Goal: Task Accomplishment & Management: Complete application form

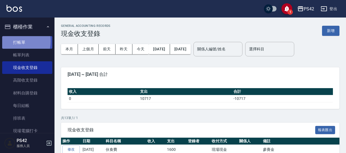
click at [14, 41] on link "打帳單" at bounding box center [27, 42] width 50 height 13
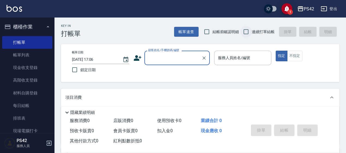
click at [249, 31] on input "連續打單結帳" at bounding box center [246, 31] width 11 height 11
checkbox input "true"
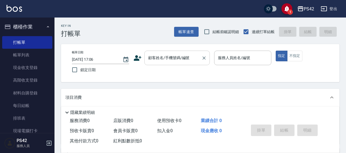
click at [180, 55] on div "顧客姓名/手機號碼/編號 顧客姓名/手機號碼/編號" at bounding box center [177, 57] width 65 height 14
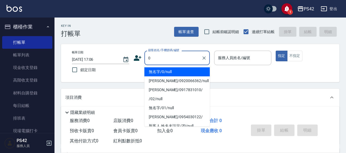
type input "無名字/0/null"
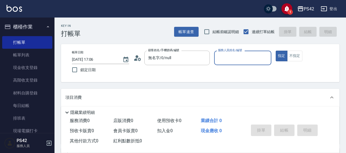
type input "4"
type button "true"
type input "[PERSON_NAME]-4"
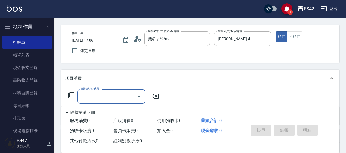
scroll to position [55, 0]
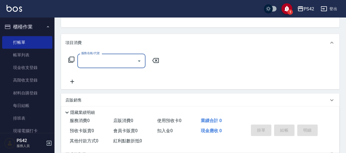
click at [111, 59] on input "服務名稱/代號" at bounding box center [107, 61] width 55 height 10
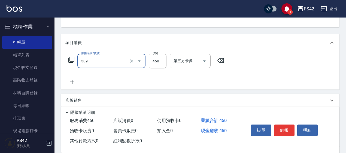
type input "洗+剪(309)"
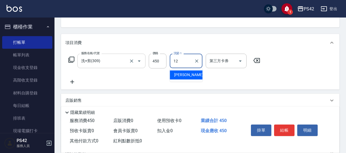
type input "[PERSON_NAME]-12"
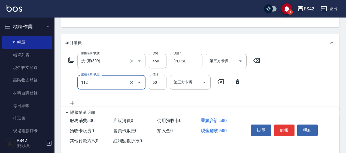
type input "精油50(112)"
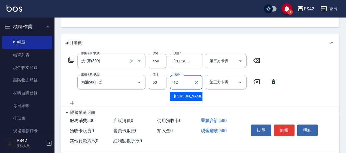
type input "[PERSON_NAME]-12"
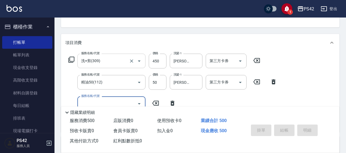
type input "[DATE] 17:07"
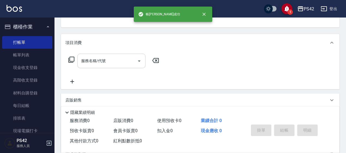
scroll to position [53, 0]
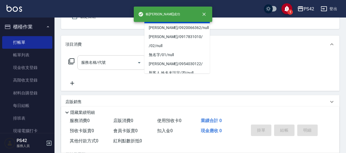
type input "無名字/0/null"
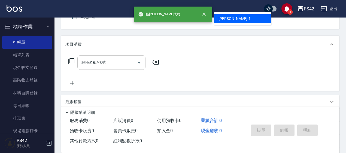
type input "[PERSON_NAME]-1"
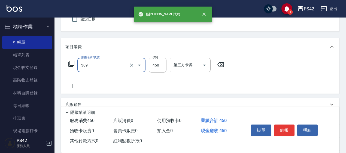
type input "洗+剪(309)"
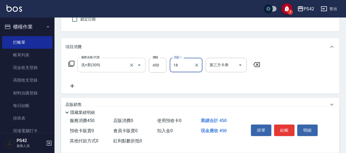
type input "18"
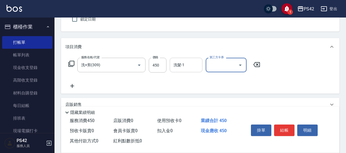
click at [185, 69] on input "洗髮-1" at bounding box center [186, 65] width 28 height 10
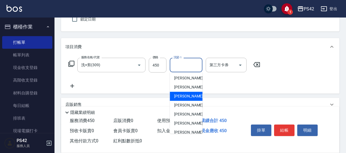
scroll to position [55, 0]
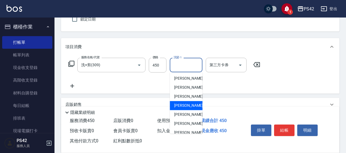
click at [186, 107] on span "[PERSON_NAME]-16" at bounding box center [191, 105] width 34 height 6
type input "[PERSON_NAME]-16"
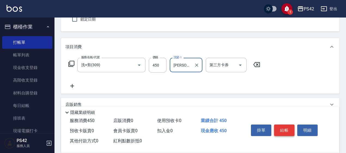
click at [281, 127] on button "結帳" at bounding box center [284, 129] width 20 height 11
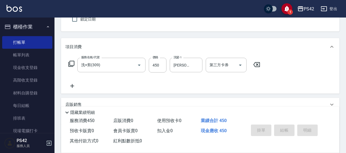
type input "[DATE] 17:08"
